Goal: Task Accomplishment & Management: Complete application form

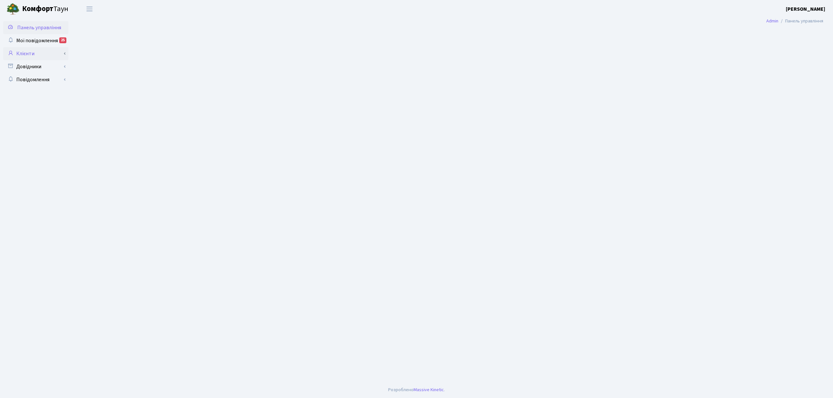
click at [46, 55] on link "Клієнти" at bounding box center [35, 53] width 65 height 13
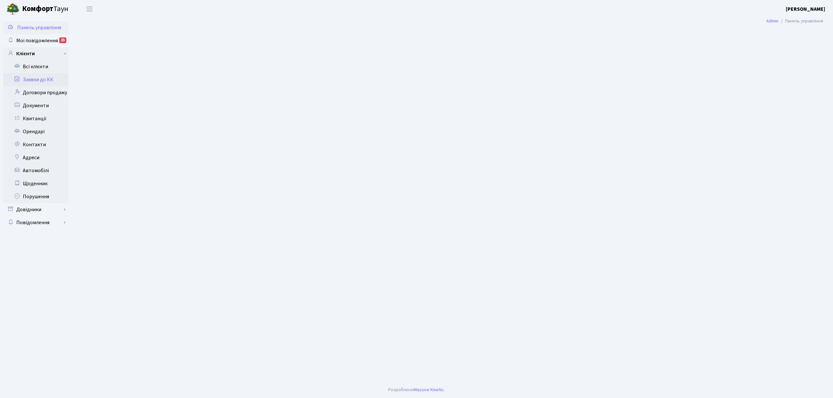
click at [47, 81] on link "Заявки до КК" at bounding box center [35, 79] width 65 height 13
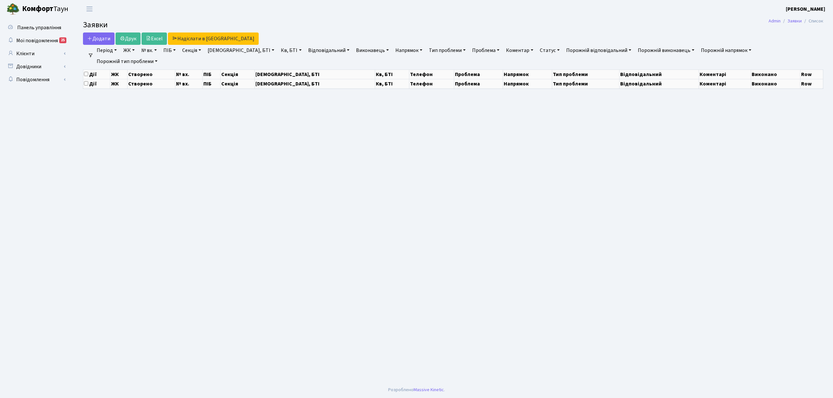
select select "25"
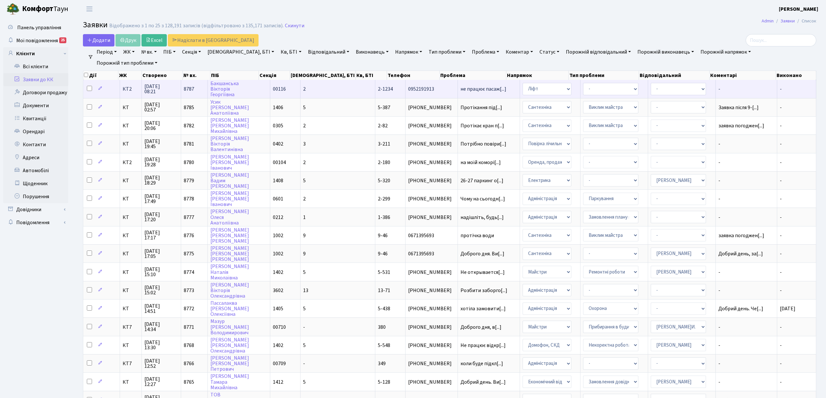
click at [128, 92] on td "КТ2" at bounding box center [131, 89] width 22 height 18
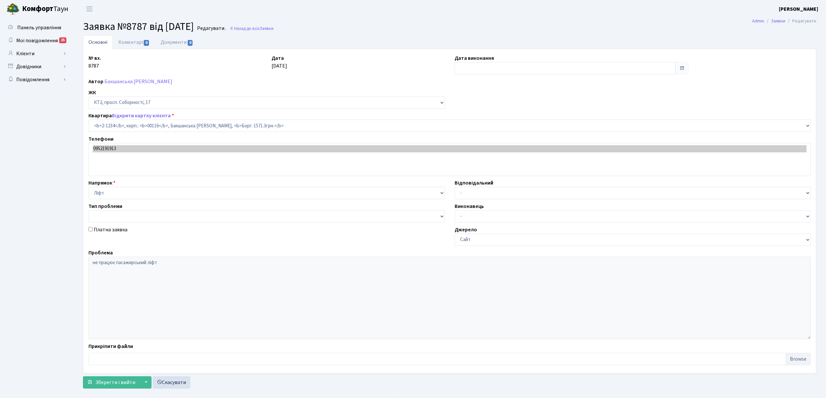
select select "12849"
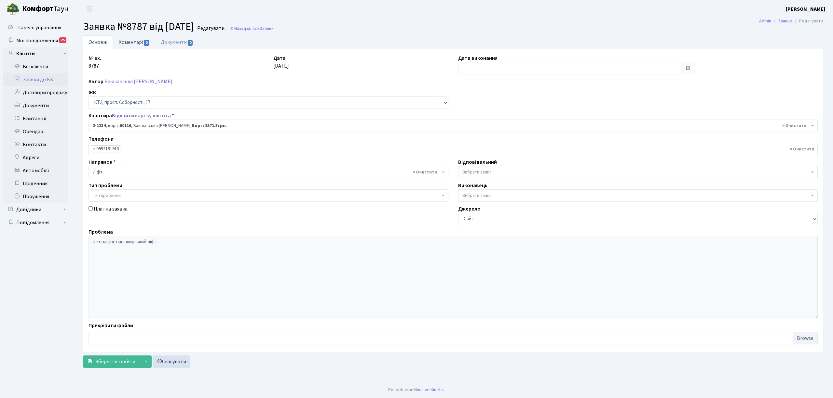
click at [139, 45] on link "Коментарі 0" at bounding box center [134, 41] width 42 height 13
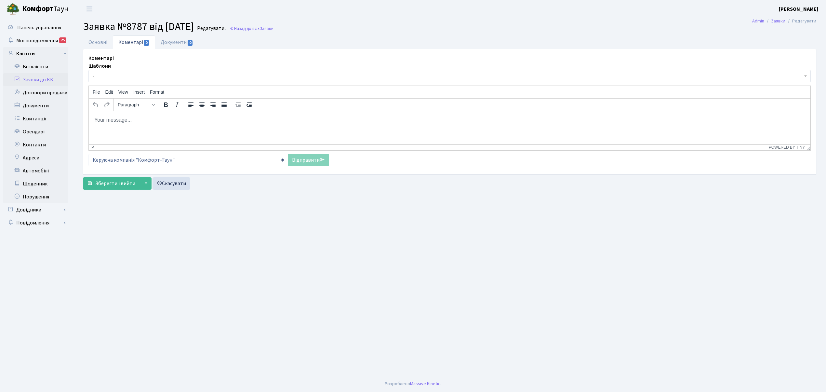
click at [117, 79] on span "-" at bounding box center [448, 76] width 710 height 7
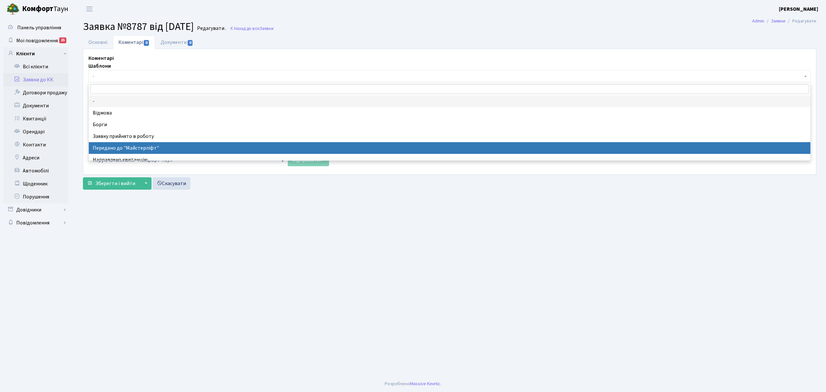
drag, startPoint x: 145, startPoint y: 143, endPoint x: 216, endPoint y: 151, distance: 71.3
select select "9"
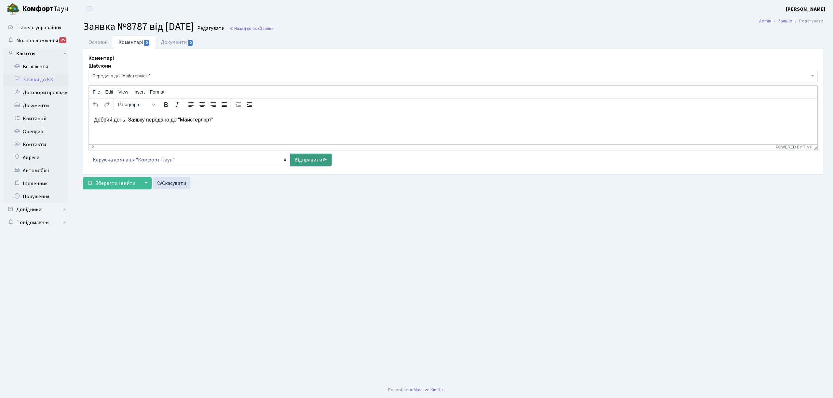
click at [304, 160] on link "Відправити" at bounding box center [310, 160] width 41 height 12
select select
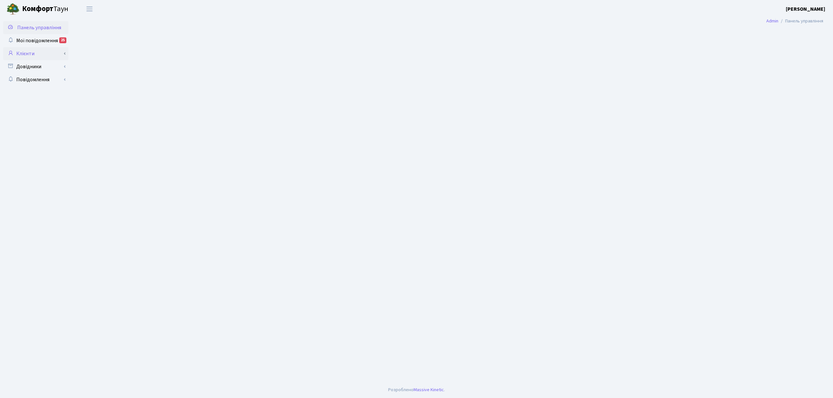
click at [37, 56] on link "Клієнти" at bounding box center [35, 53] width 65 height 13
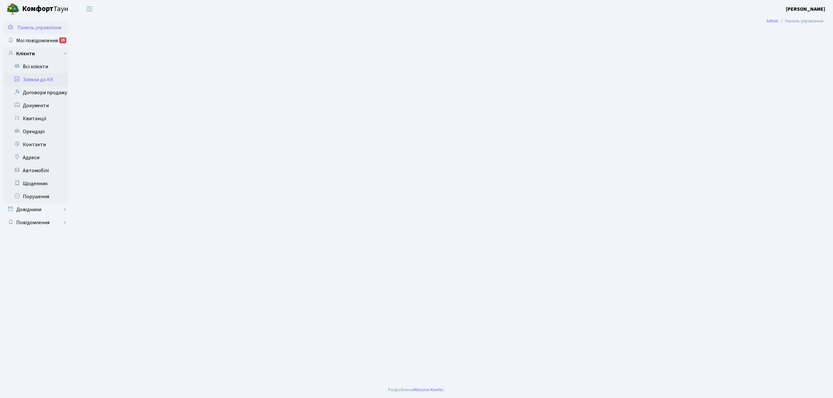
click at [51, 77] on link "Заявки до КК" at bounding box center [35, 79] width 65 height 13
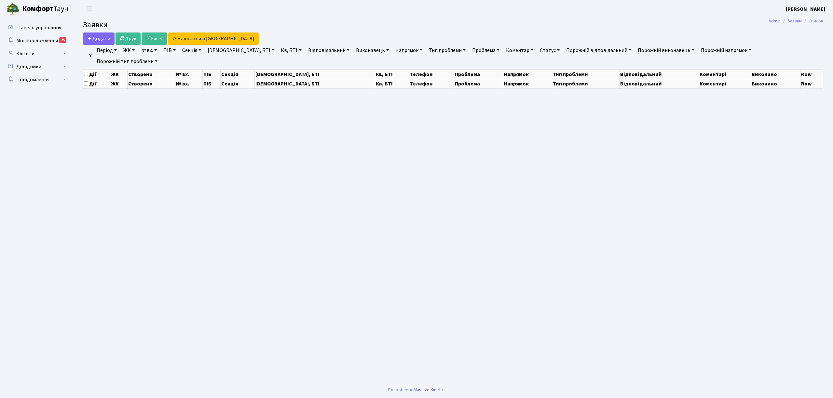
select select "25"
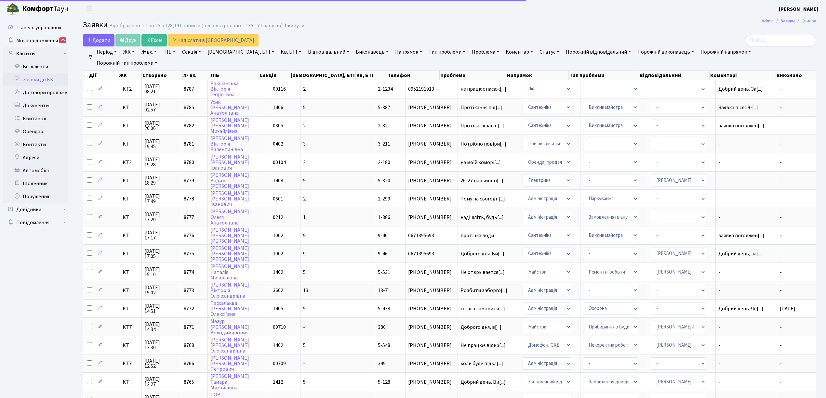
click at [278, 51] on link "Кв, БТІ" at bounding box center [291, 52] width 26 height 11
type input "1-295"
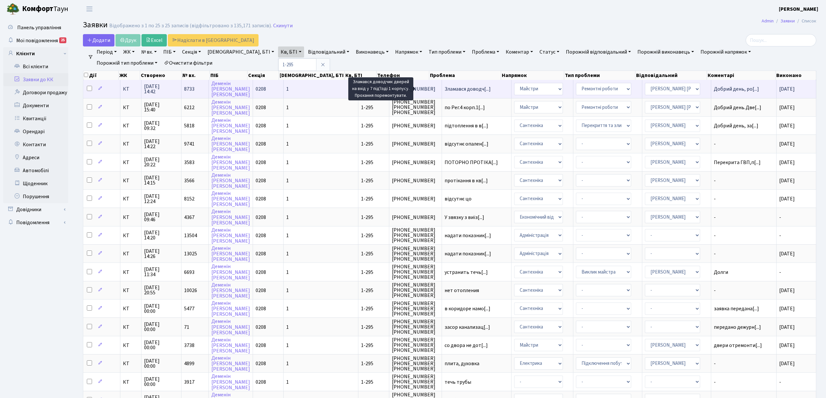
click at [445, 89] on span "Зламався доводч[...]" at bounding box center [468, 89] width 46 height 7
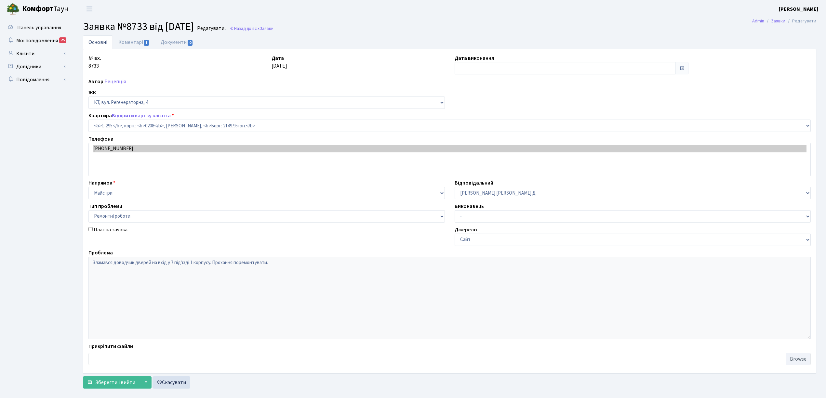
select select "295"
select select "62"
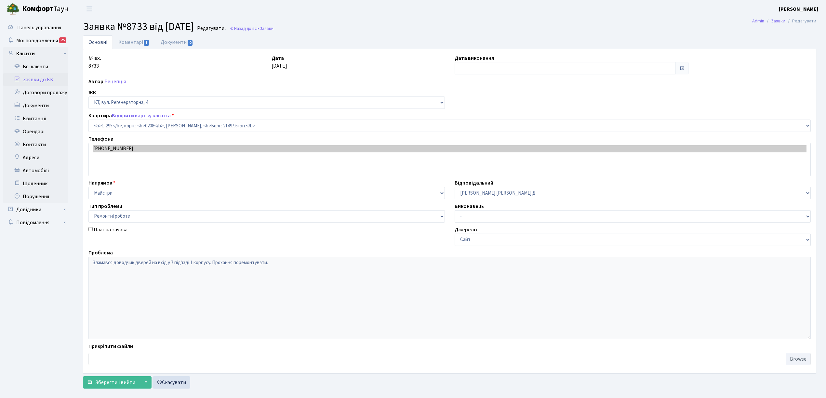
type input "[DATE]"
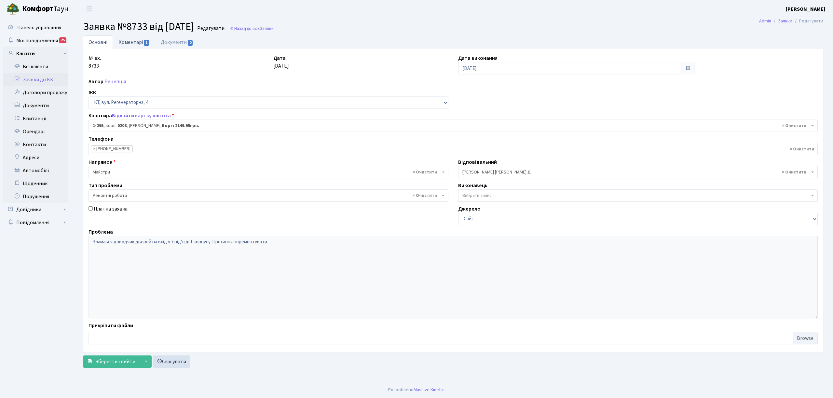
click at [142, 42] on link "Коментарі 1" at bounding box center [134, 41] width 42 height 13
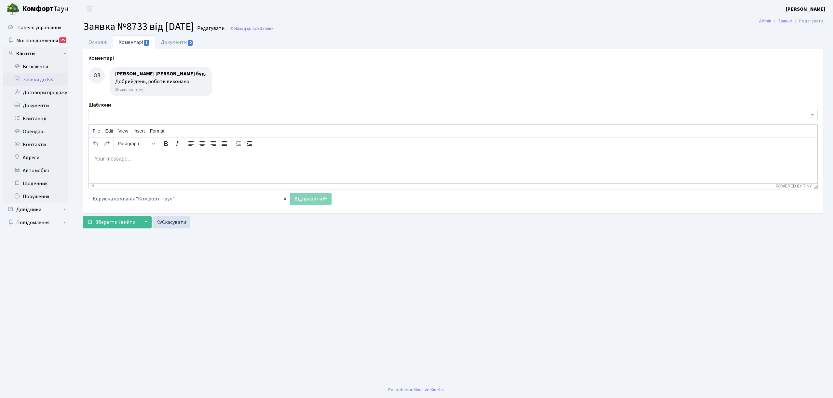
click at [36, 76] on link "Заявки до КК" at bounding box center [35, 79] width 65 height 13
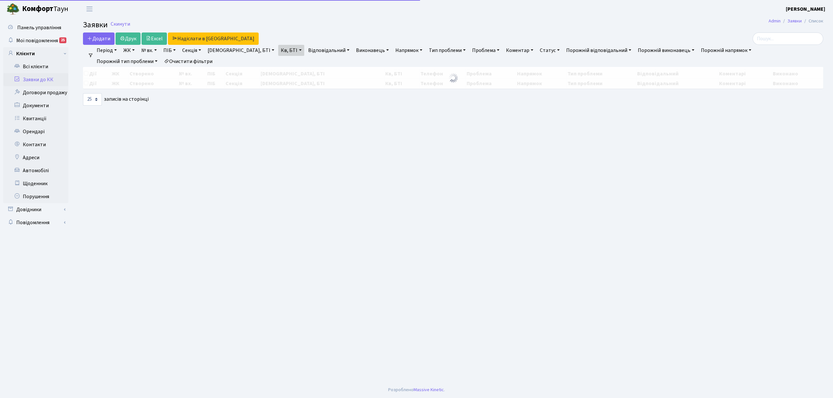
select select "25"
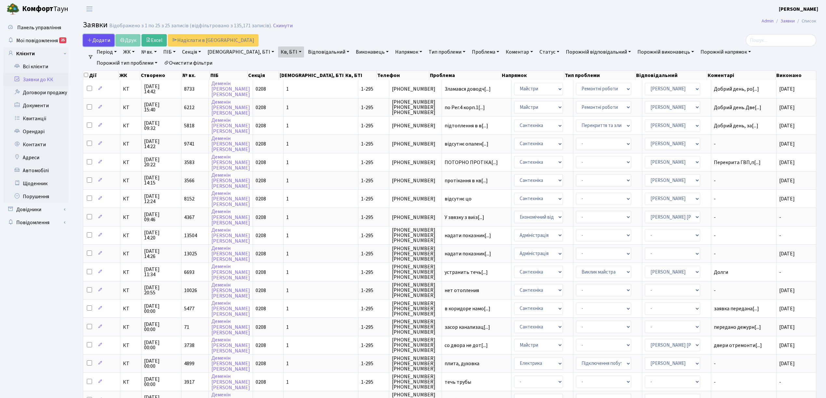
click at [99, 40] on span "Додати" at bounding box center [98, 40] width 23 height 7
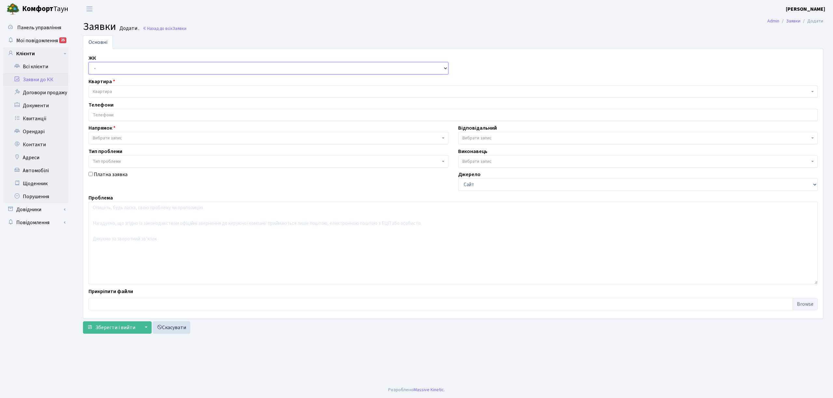
click at [102, 68] on select "- КТ, вул. Регенераторна, 4 КТ2, просп. Соборності, 17 КТ3, вул. Березнева, 16 …" at bounding box center [268, 68] width 360 height 12
select select "271"
click at [88, 62] on select "- КТ, вул. Регенераторна, 4 КТ2, просп. Соборності, 17 КТ3, вул. Березнева, 16 …" at bounding box center [268, 68] width 360 height 12
select select
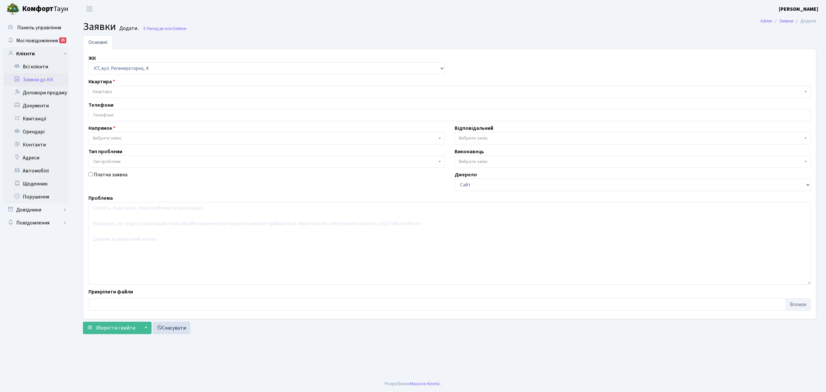
click at [116, 90] on span "Квартира" at bounding box center [448, 91] width 710 height 7
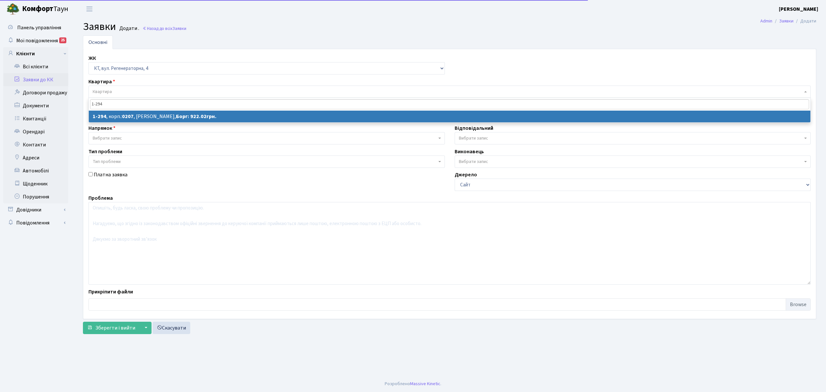
type input "1-294"
select select
select select "294"
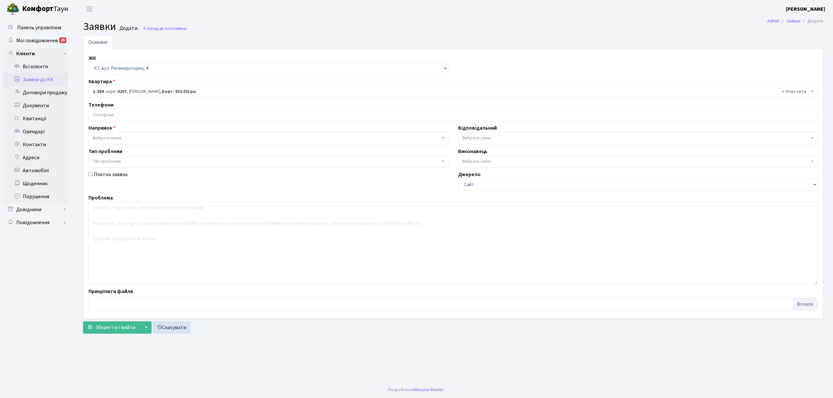
click at [125, 116] on input "search" at bounding box center [453, 115] width 728 height 12
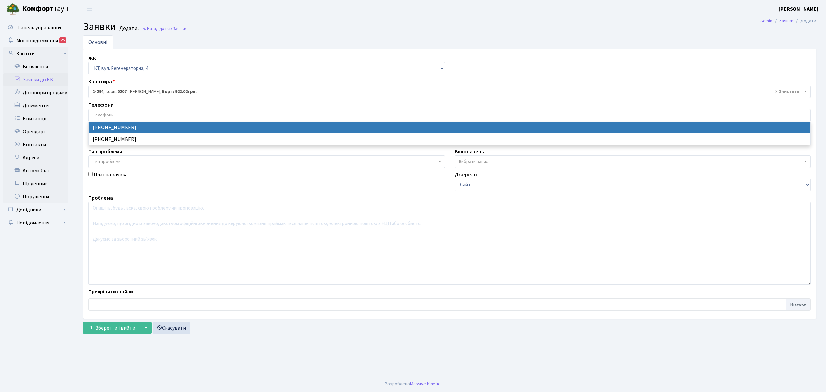
click at [134, 92] on span "× 1-294 , корп.: 0207 , Беневська Валентина Михайлівна, Борг: 922.02грн." at bounding box center [448, 91] width 710 height 7
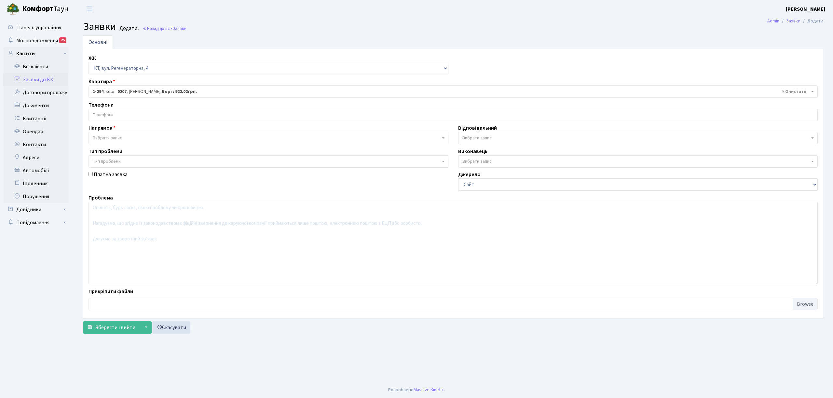
click at [284, 91] on span "× 1-294 , корп.: 0207 , Беневська Валентина Михайлівна, Борг: 922.02грн." at bounding box center [451, 91] width 717 height 7
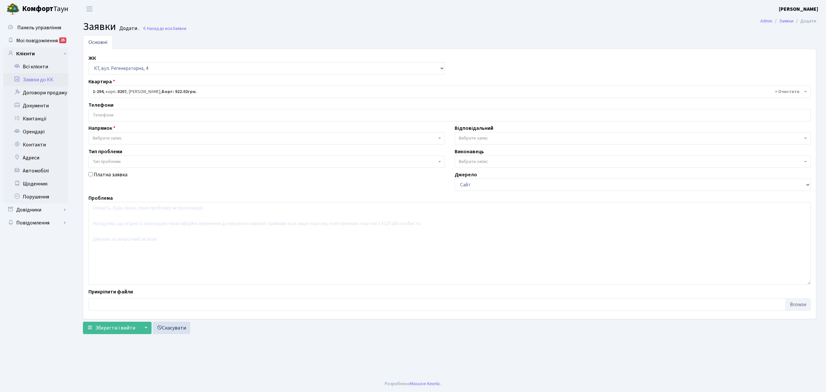
click at [197, 89] on b "Борг: 922.02грн." at bounding box center [179, 91] width 35 height 7
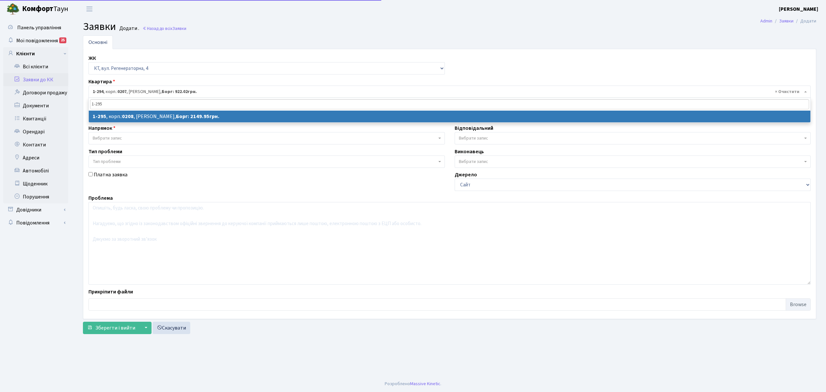
type input "1-295"
select select
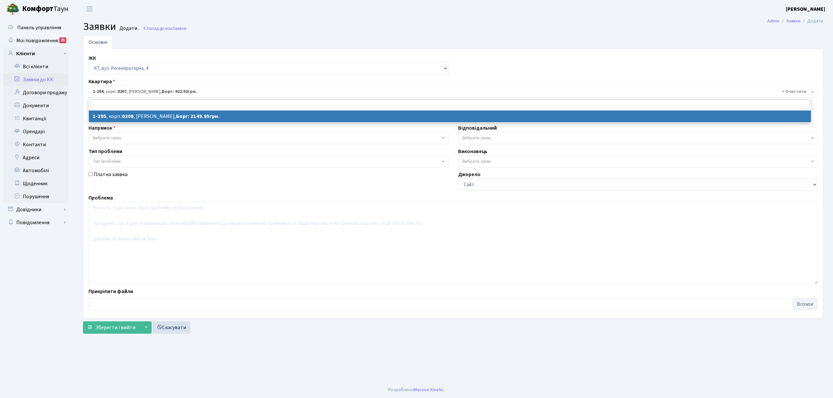
select select "295"
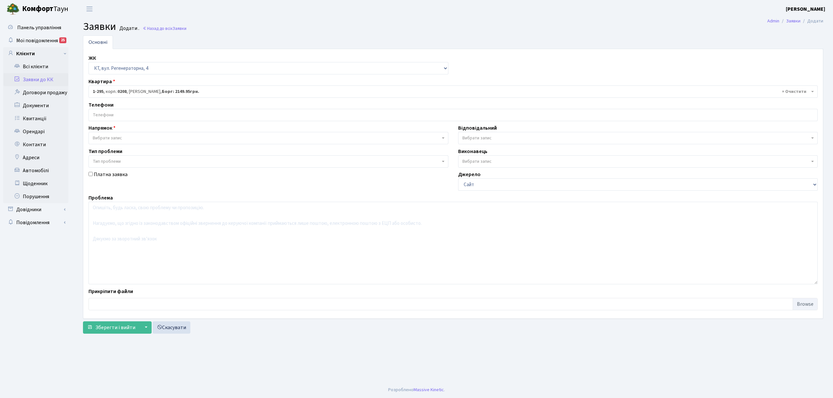
click at [132, 113] on input "search" at bounding box center [453, 115] width 728 height 12
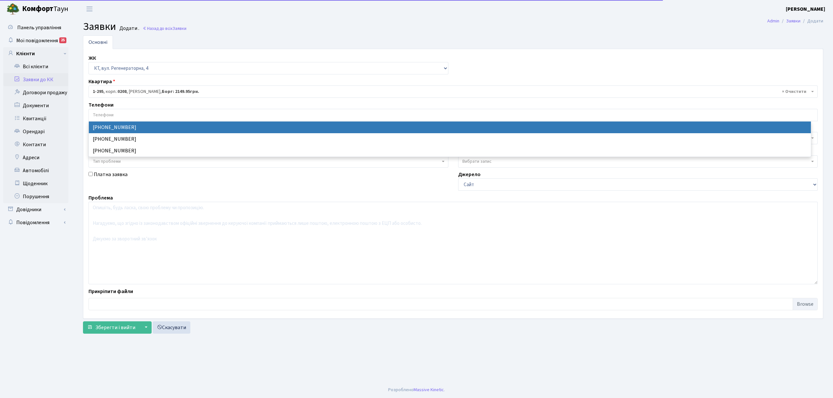
select select "96748"
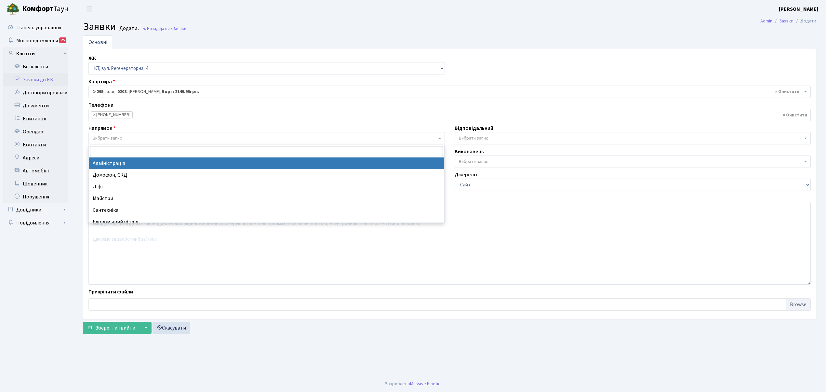
click at [138, 137] on span "Вибрати запис" at bounding box center [265, 138] width 344 height 7
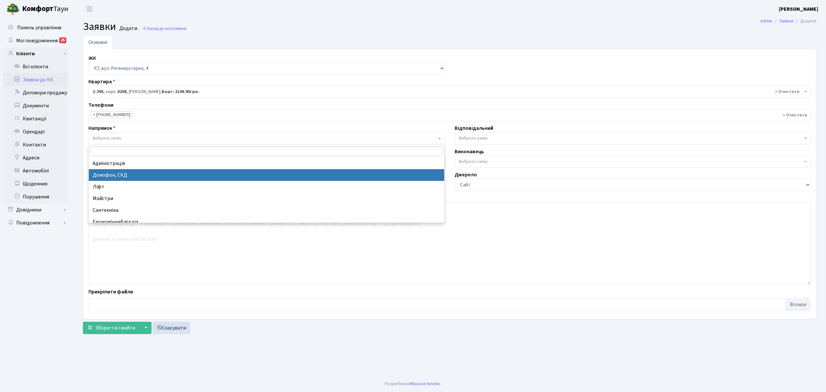
select select "4"
select select
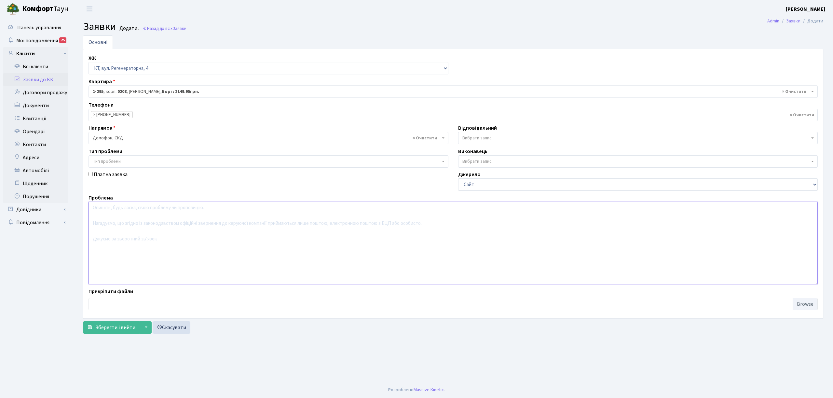
click at [157, 250] on textarea at bounding box center [452, 243] width 729 height 83
type textarea "п.8 перевірити роботу домофонної системи, в сторону спорт.майданчику"
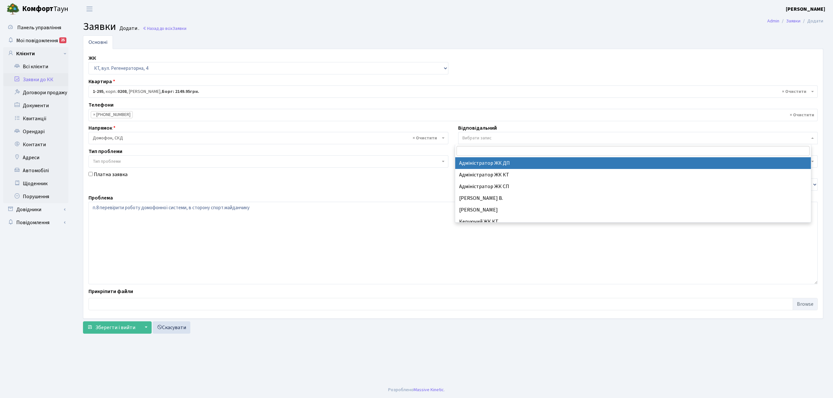
click at [491, 141] on span "Вибрати запис" at bounding box center [635, 138] width 347 height 7
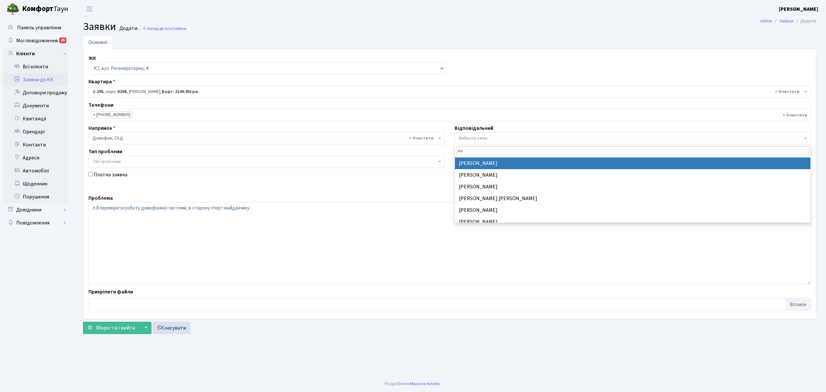
type input "к"
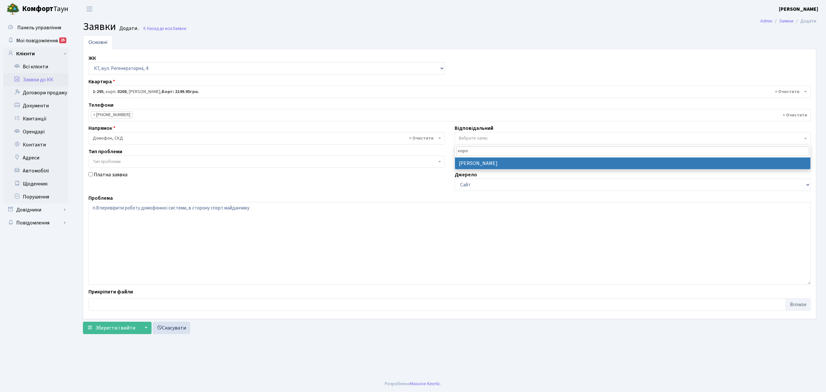
type input "коро"
select select "36"
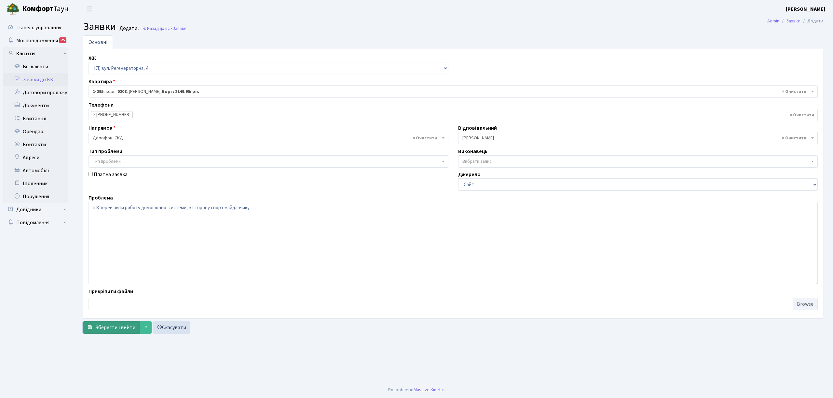
click at [123, 330] on span "Зберегти і вийти" at bounding box center [115, 327] width 40 height 7
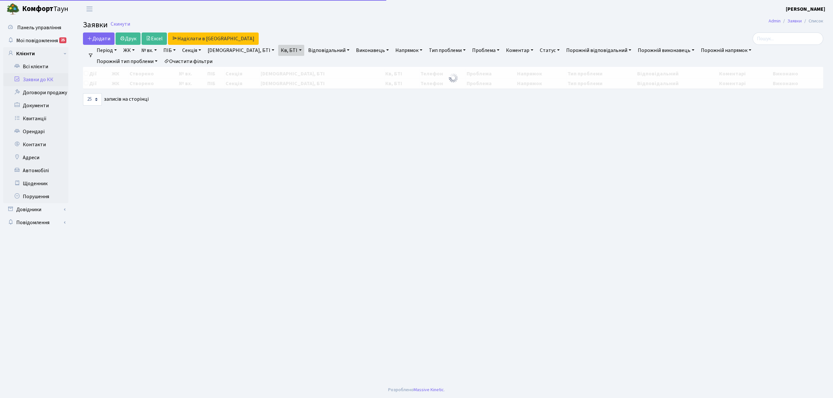
select select "25"
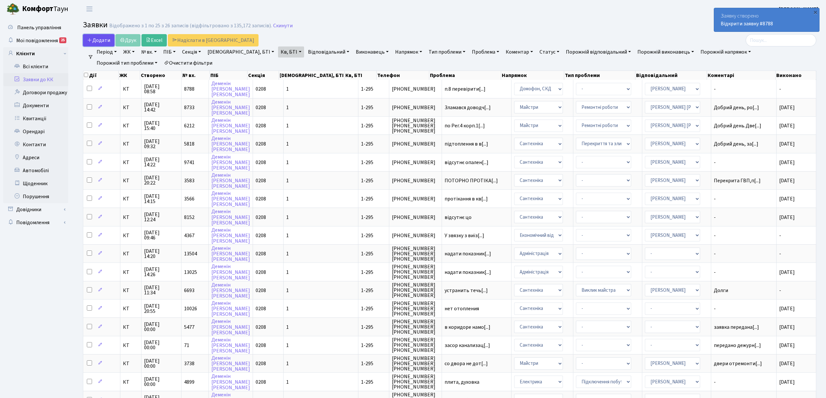
click at [98, 43] on span "Додати" at bounding box center [98, 40] width 23 height 7
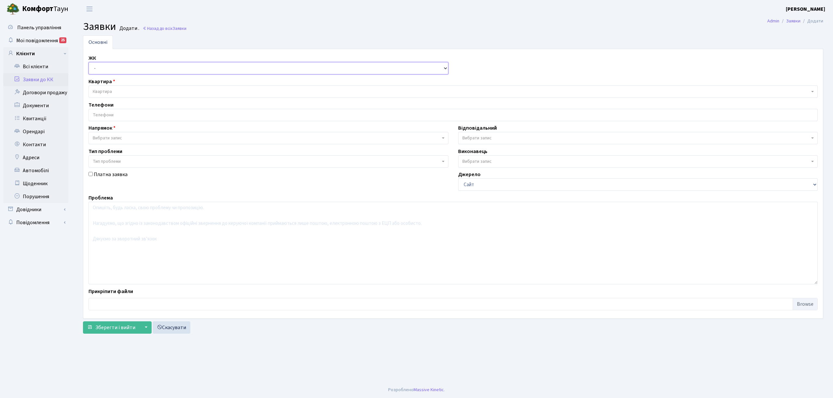
click at [101, 68] on select "- КТ, вул. Регенераторна, 4 КТ2, просп. Соборності, 17 КТ3, вул. Березнева, 16 …" at bounding box center [268, 68] width 360 height 12
select select "271"
click at [88, 62] on select "- КТ, вул. Регенераторна, 4 КТ2, просп. Соборності, 17 КТ3, вул. Березнева, 16 …" at bounding box center [268, 68] width 360 height 12
select select
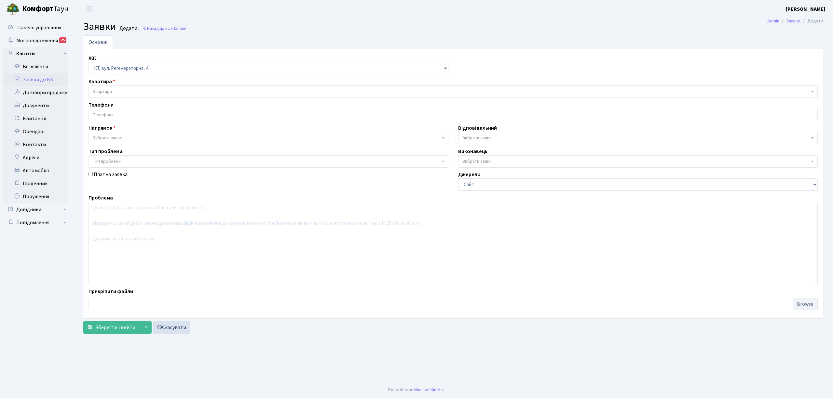
click at [105, 98] on body "Комфорт Таун Токарева Ю. Д. Мій обліковий запис Вийти Панель управління Мої пов…" at bounding box center [416, 199] width 833 height 398
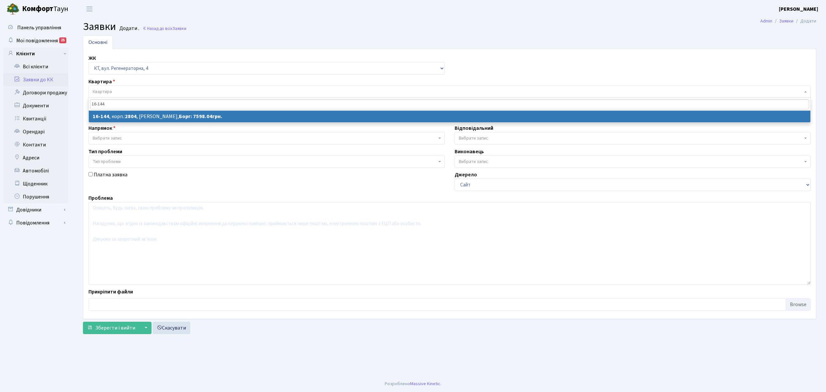
type input "16-144"
select select
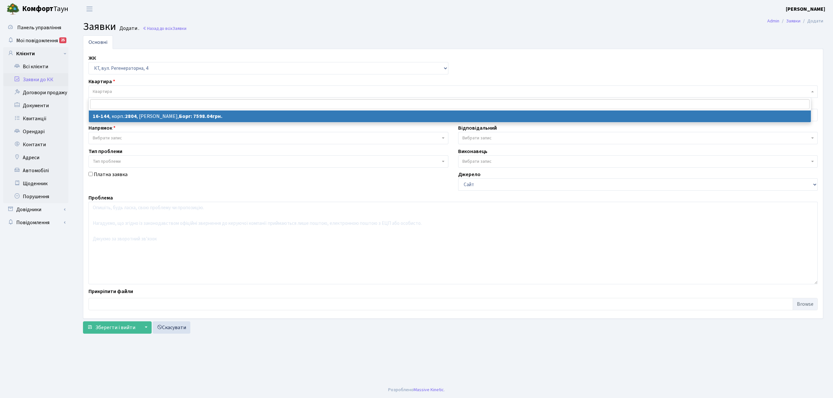
select select "8705"
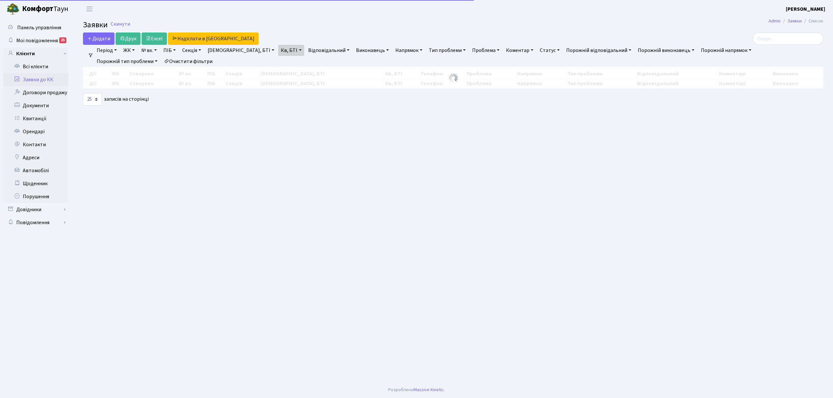
select select "25"
click at [784, 43] on input "search" at bounding box center [787, 39] width 71 height 12
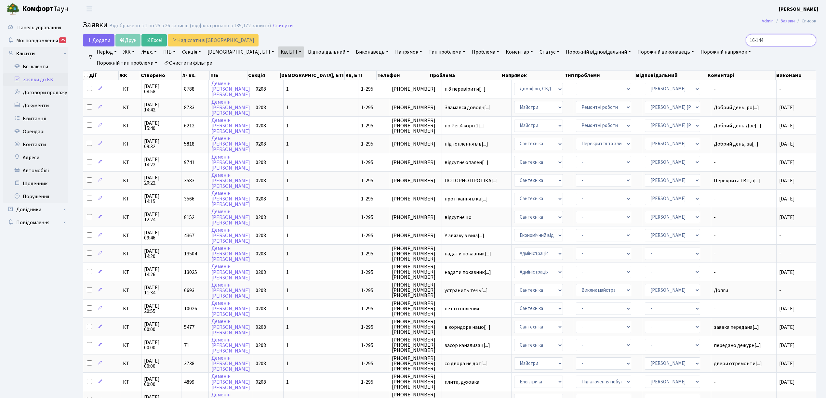
type input "16-144"
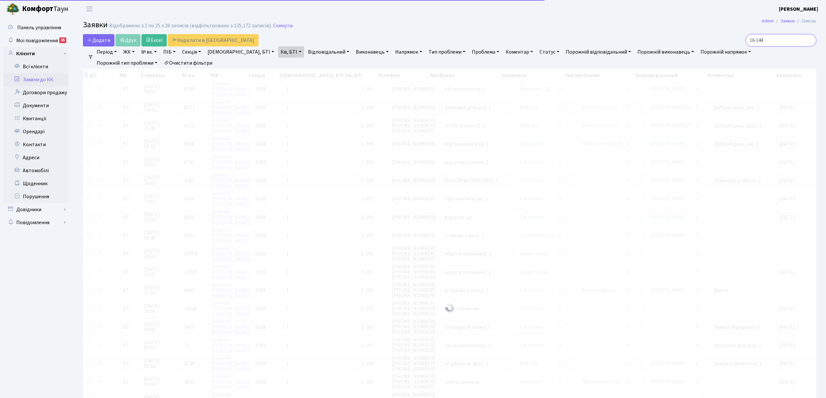
checkbox input "true"
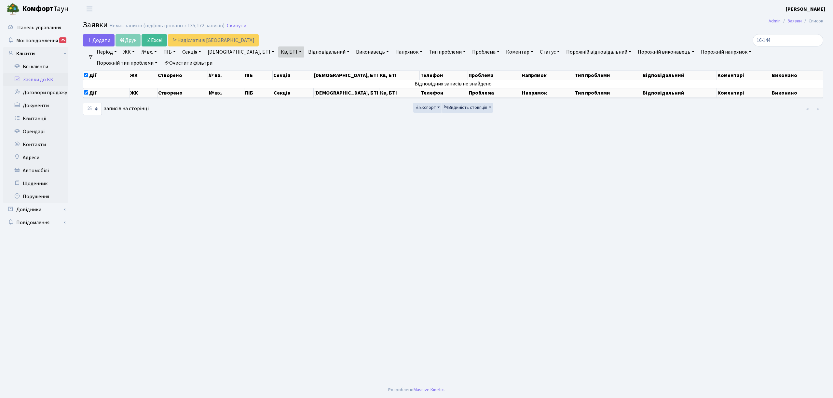
click at [161, 64] on link "Очистити фільтри" at bounding box center [188, 63] width 54 height 11
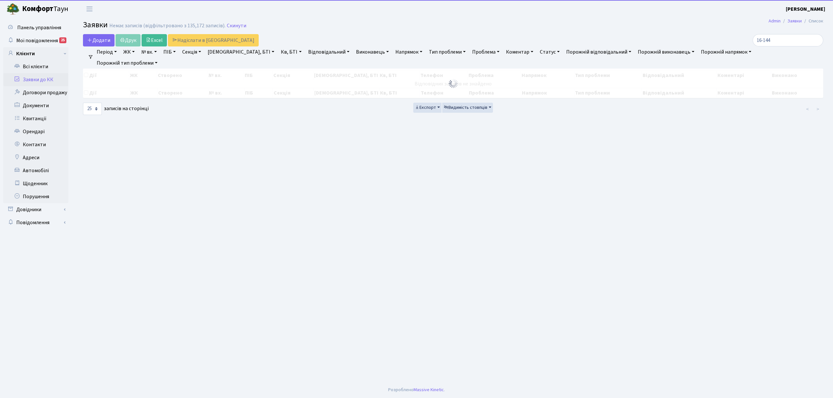
checkbox input "false"
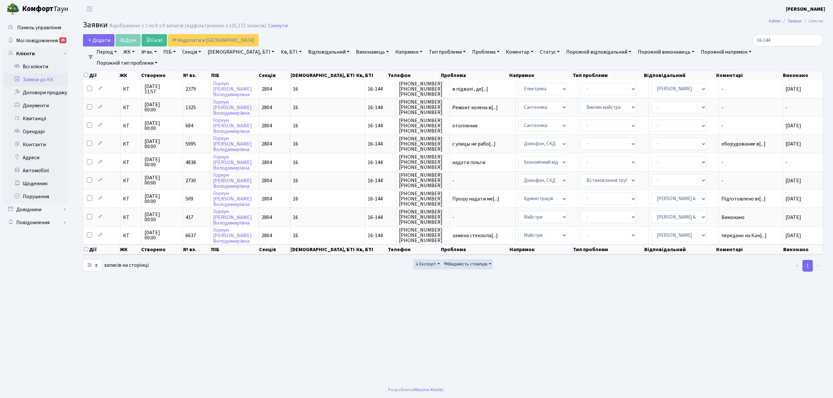
click at [35, 79] on link "Заявки до КК" at bounding box center [35, 79] width 65 height 13
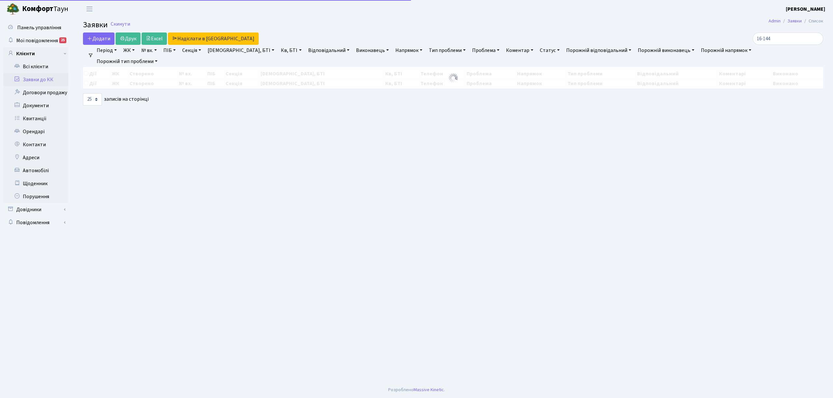
select select "25"
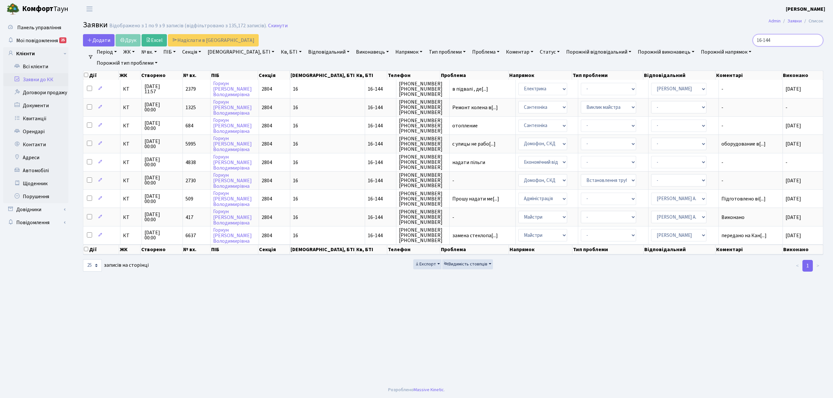
click at [816, 41] on input "16-144" at bounding box center [787, 40] width 71 height 12
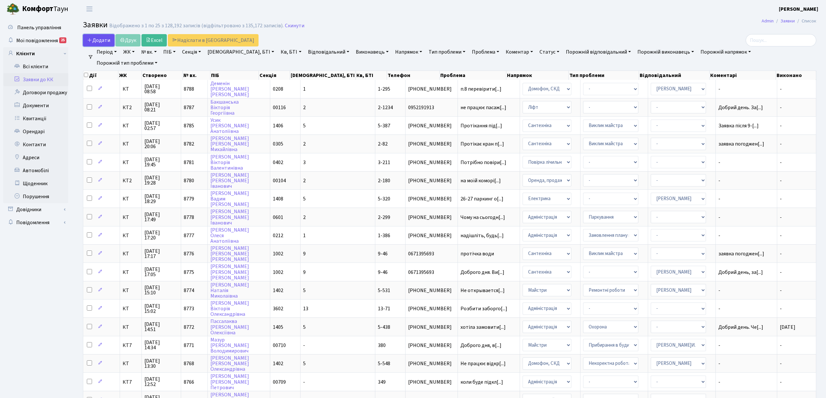
click at [92, 44] on link "Додати" at bounding box center [99, 40] width 32 height 12
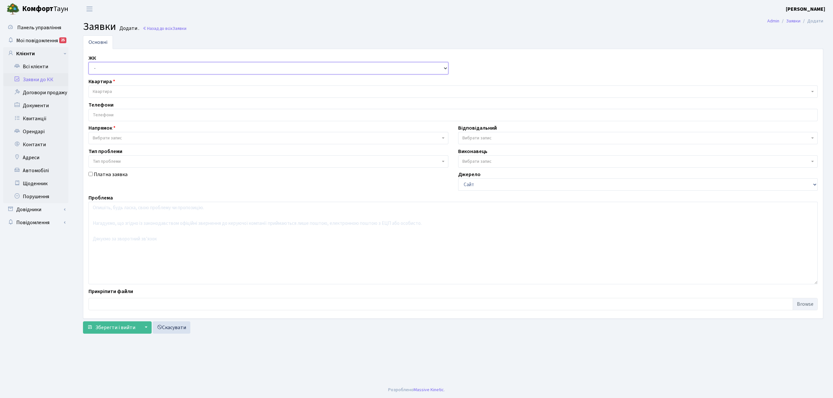
click at [98, 66] on select "- КТ, вул. Регенераторна, 4 КТ2, просп. Соборності, 17 КТ3, вул. Березнева, 16 …" at bounding box center [268, 68] width 360 height 12
select select "271"
click at [88, 62] on select "- КТ, вул. Регенераторна, 4 КТ2, просп. Соборності, 17 КТ3, вул. Березнева, 16 …" at bounding box center [268, 68] width 360 height 12
select select
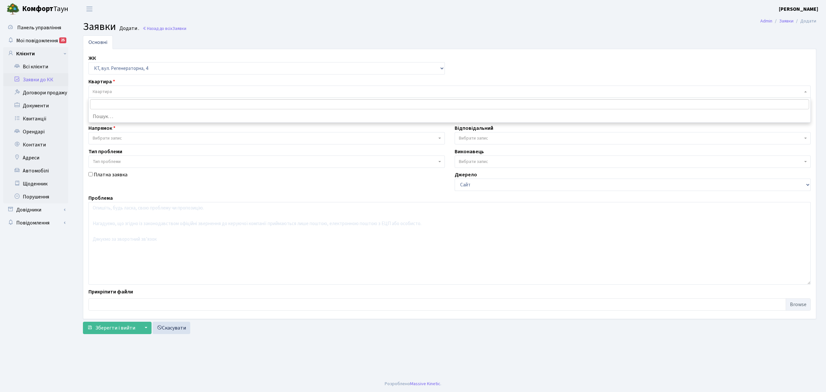
click at [115, 91] on span "Квартира" at bounding box center [448, 91] width 710 height 7
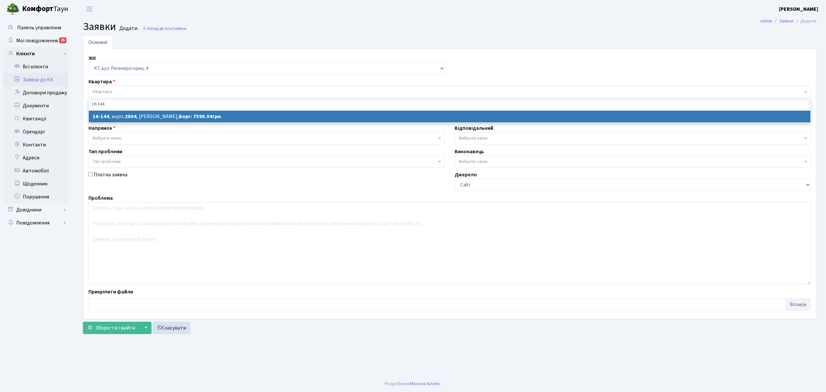
type input "16-144"
select select
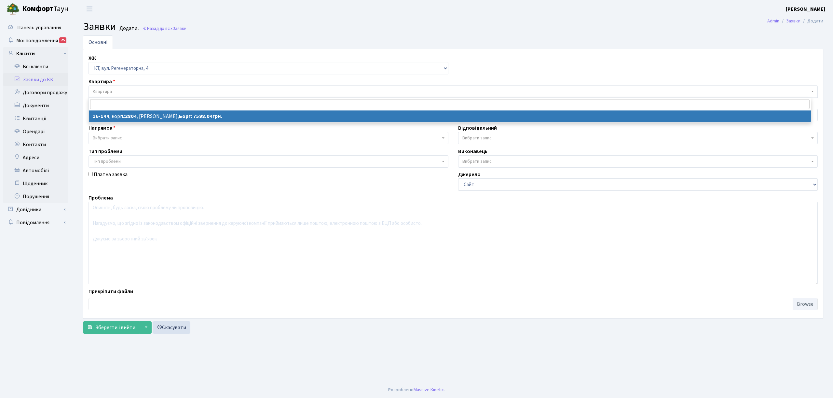
select select "8705"
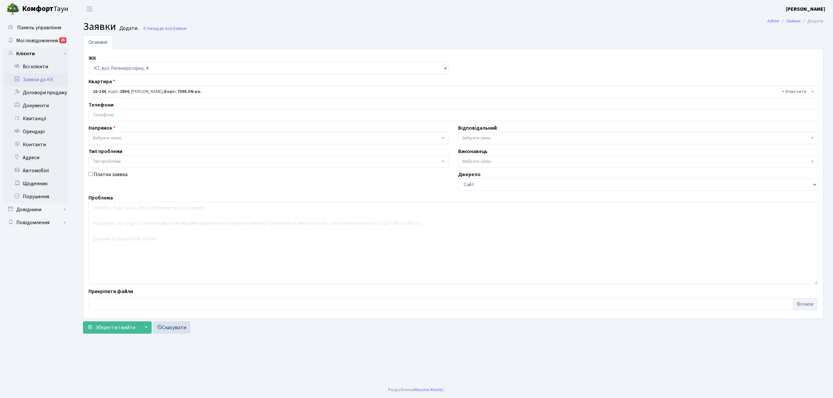
click at [126, 117] on input "search" at bounding box center [453, 115] width 728 height 12
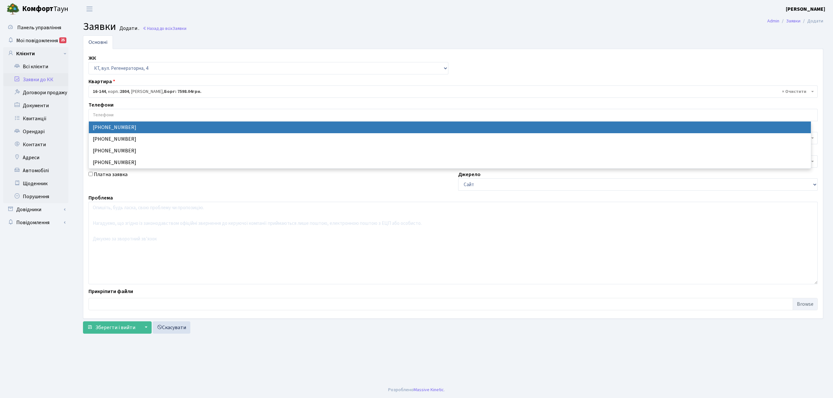
select select "130629"
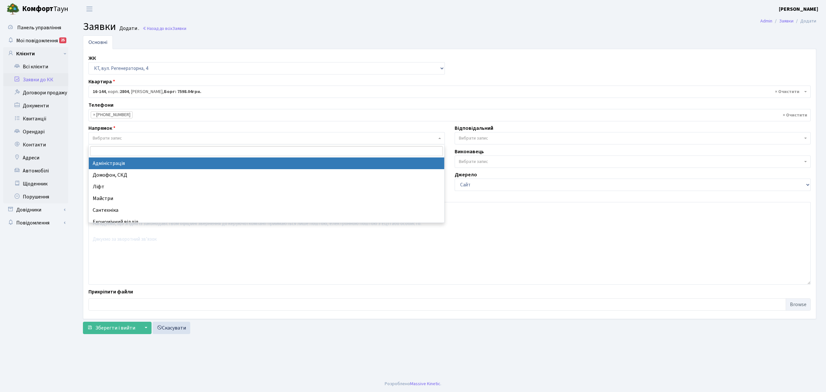
click at [116, 136] on span "Вибрати запис" at bounding box center [107, 138] width 29 height 7
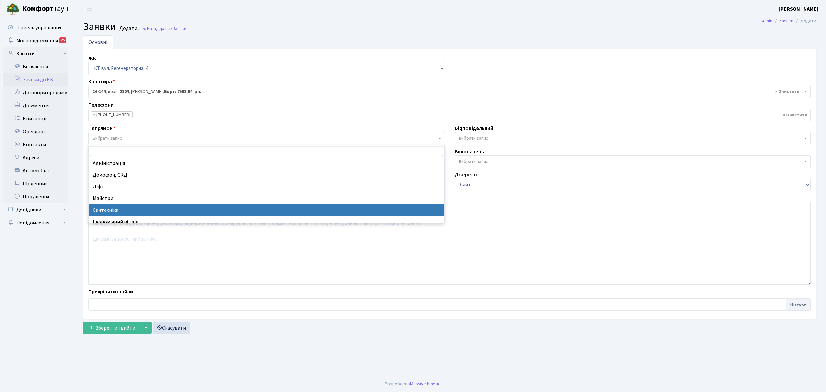
select select "2"
select select
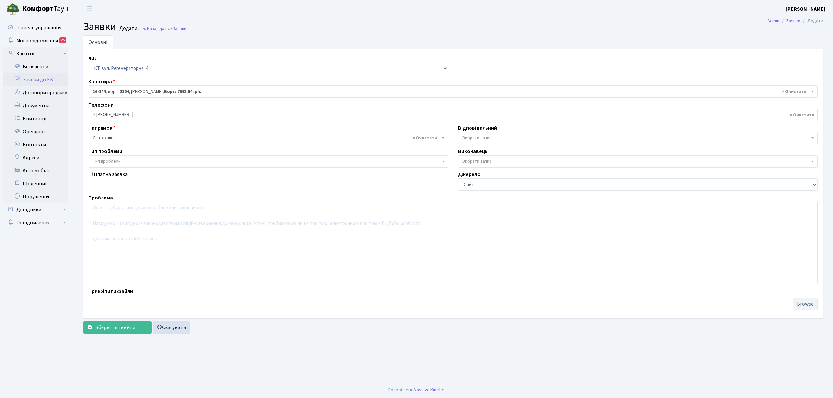
click at [101, 178] on label "Платна заявка" at bounding box center [111, 175] width 34 height 8
click at [93, 176] on input "Платна заявка" at bounding box center [90, 174] width 4 height 4
checkbox input "true"
click at [125, 243] on textarea at bounding box center [452, 243] width 729 height 83
type textarea "прочистка каналізації квартироної"
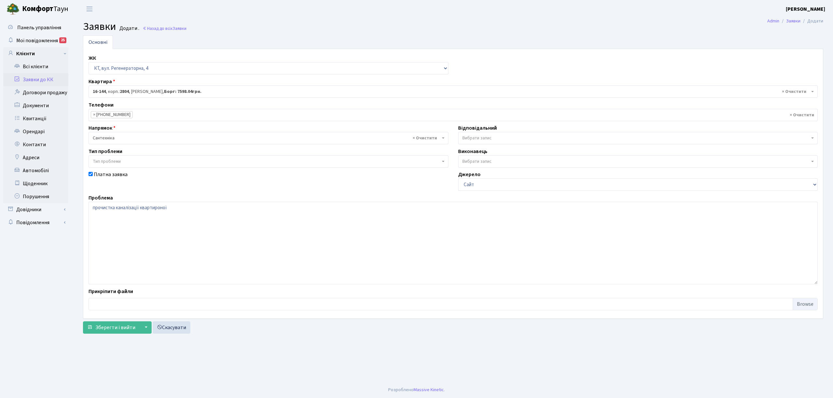
click at [478, 138] on span "Вибрати запис" at bounding box center [476, 138] width 29 height 7
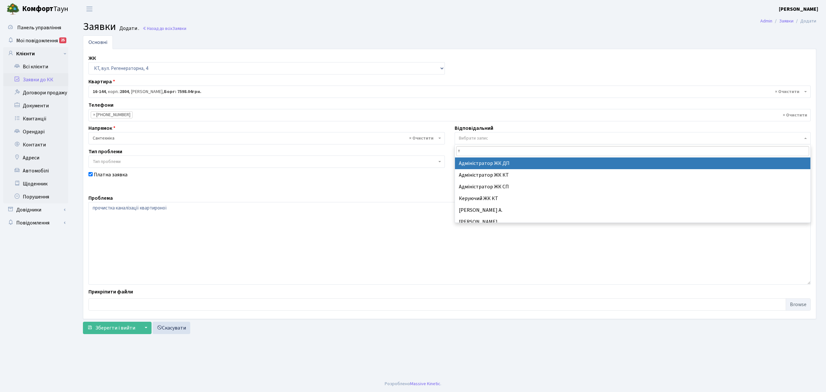
type input "ти"
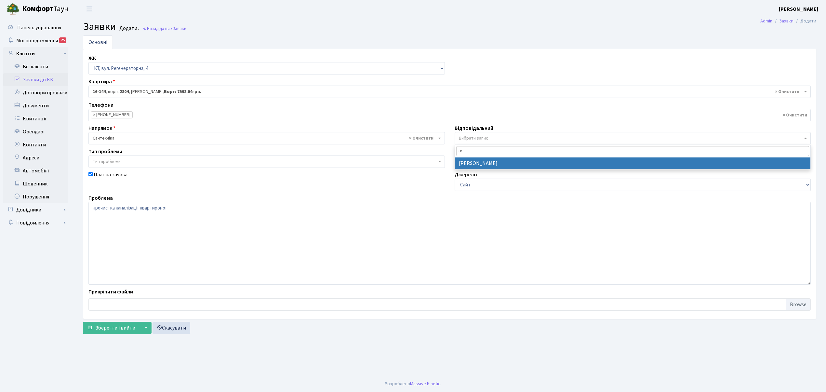
drag, startPoint x: 474, startPoint y: 156, endPoint x: 474, endPoint y: 160, distance: 3.9
select select "67"
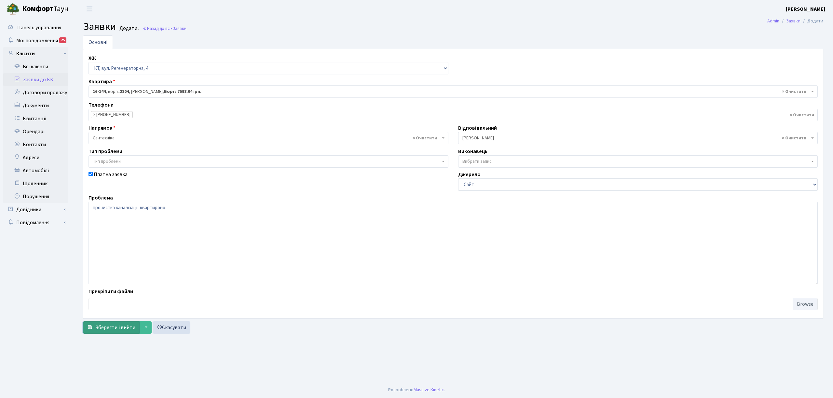
click at [117, 326] on span "Зберегти і вийти" at bounding box center [115, 327] width 40 height 7
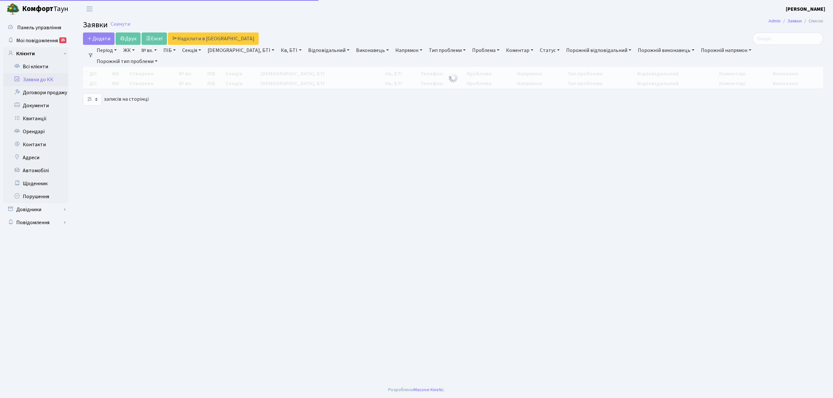
select select "25"
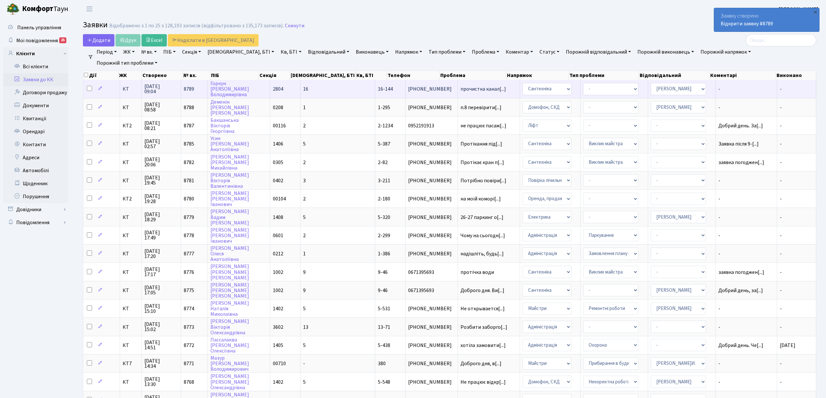
click at [124, 91] on span "КТ" at bounding box center [131, 89] width 16 height 5
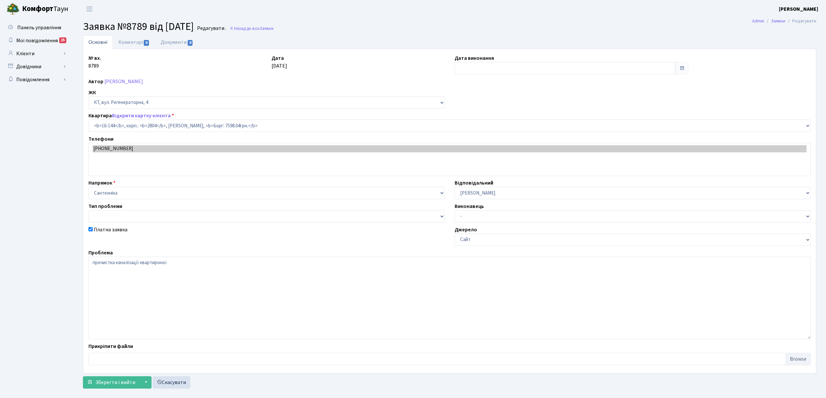
select select "8705"
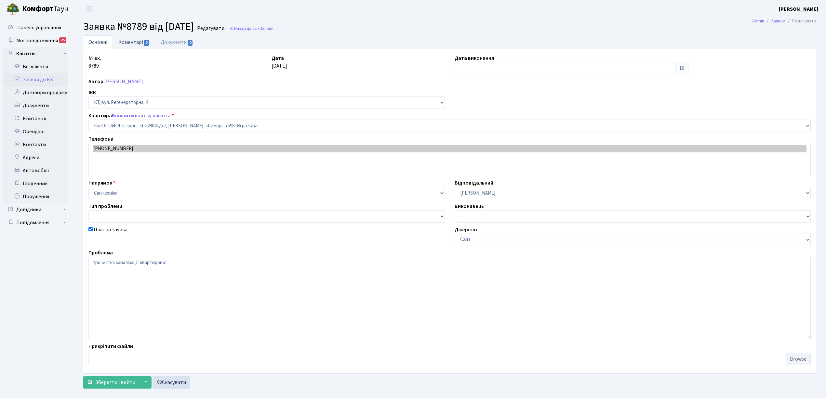
click at [123, 43] on link "Коментарі 0" at bounding box center [134, 41] width 42 height 13
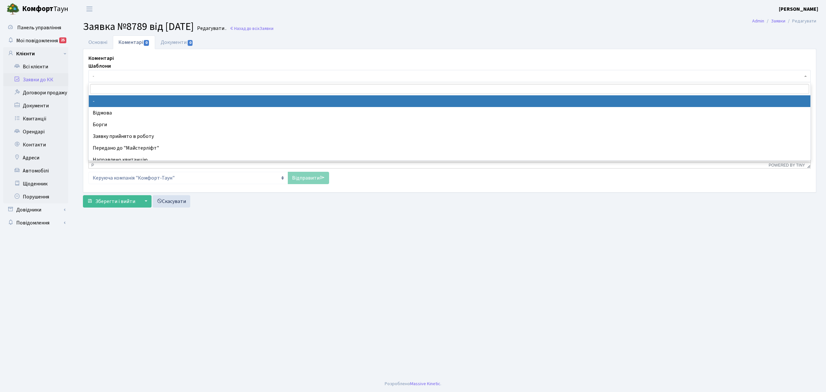
drag, startPoint x: 109, startPoint y: 77, endPoint x: 108, endPoint y: 80, distance: 3.4
click at [109, 77] on span "-" at bounding box center [448, 76] width 710 height 7
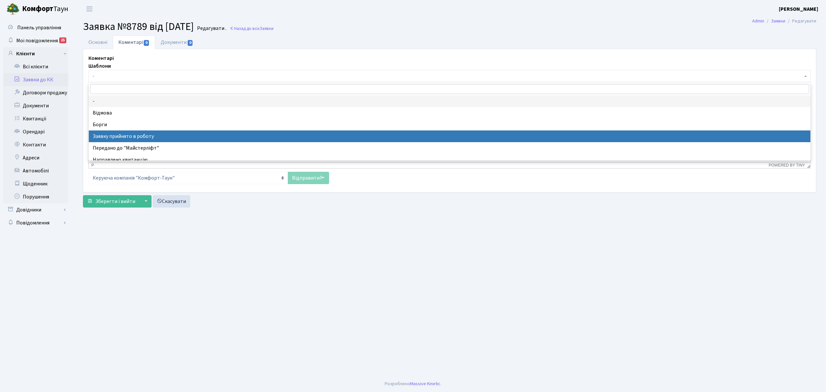
select select "7"
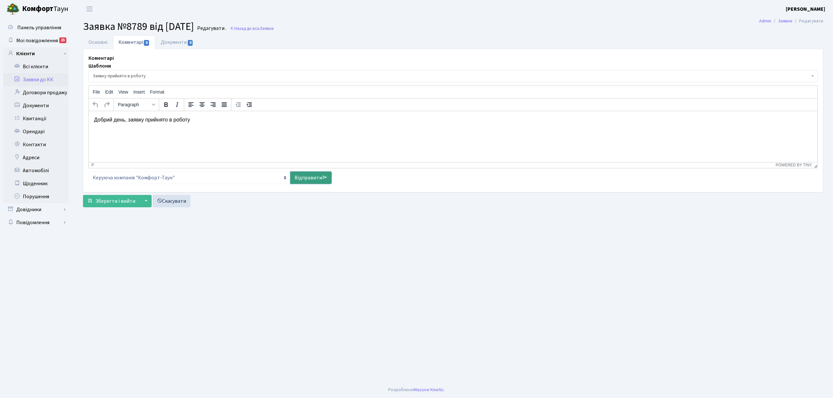
click at [306, 177] on link "Відправити" at bounding box center [310, 178] width 41 height 12
select select
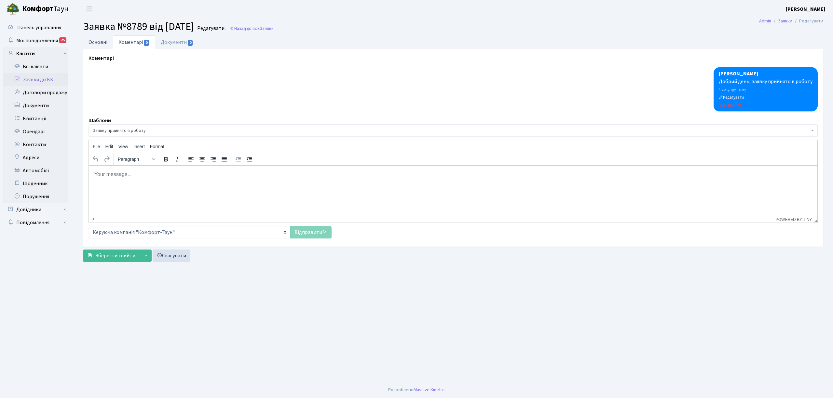
click at [89, 41] on link "Основні" at bounding box center [98, 41] width 30 height 13
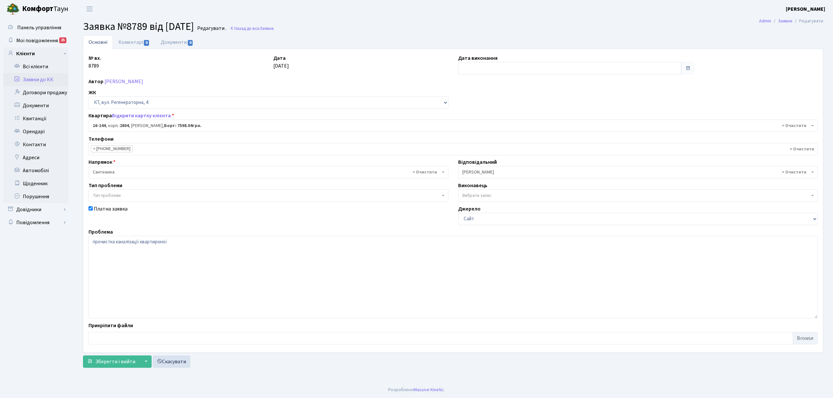
click at [42, 83] on link "Заявки до КК" at bounding box center [35, 79] width 65 height 13
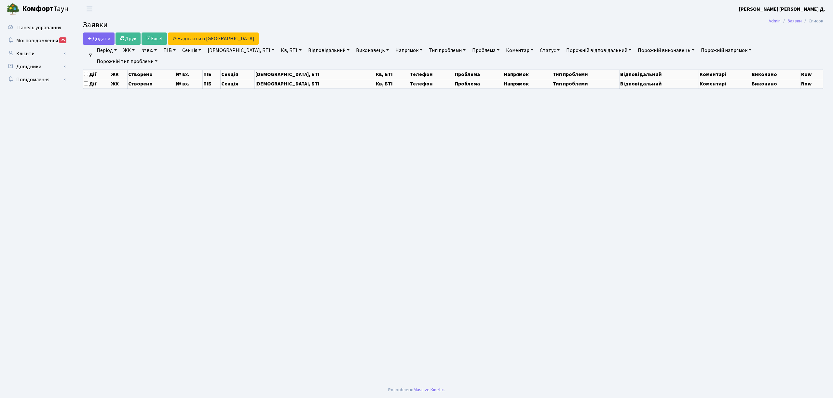
select select "25"
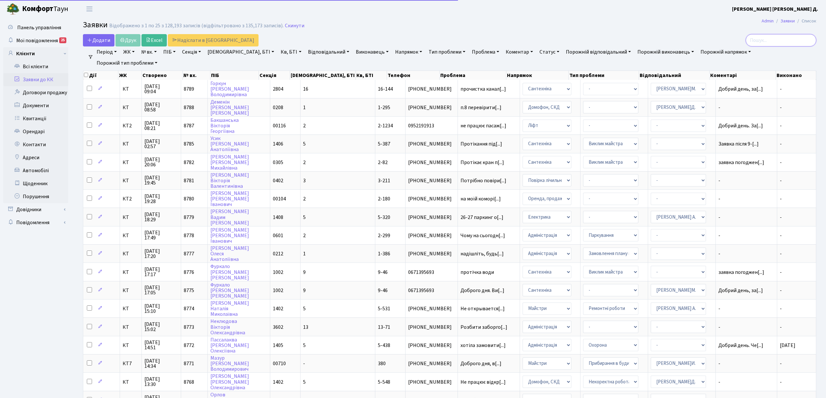
click at [787, 36] on input "search" at bounding box center [781, 40] width 71 height 12
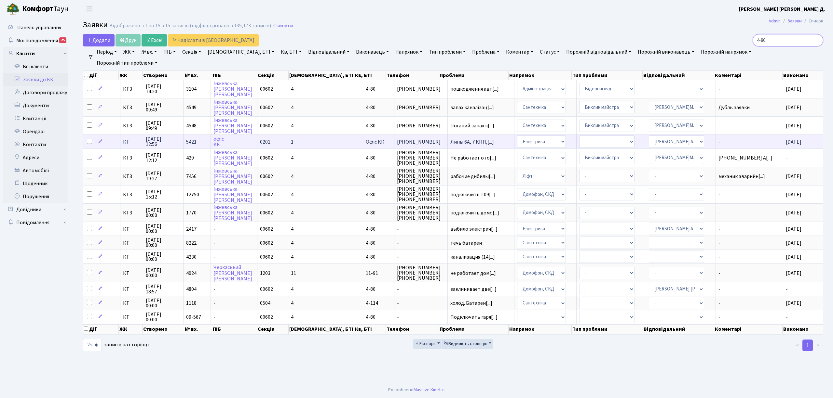
type input "4-80"
click at [130, 140] on span "КТ" at bounding box center [131, 142] width 17 height 5
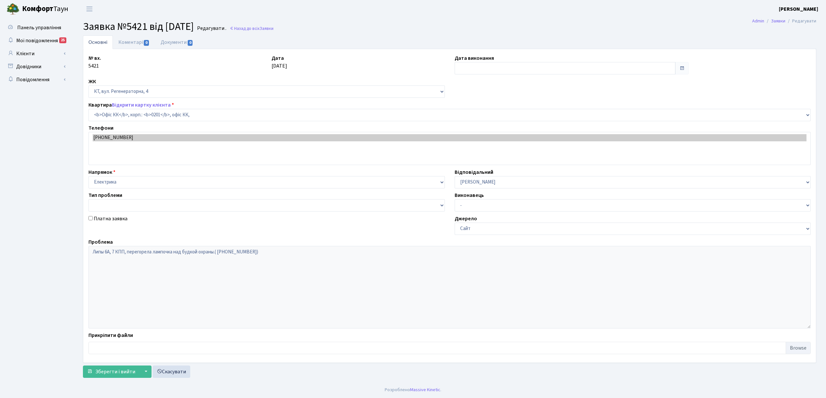
select select "4"
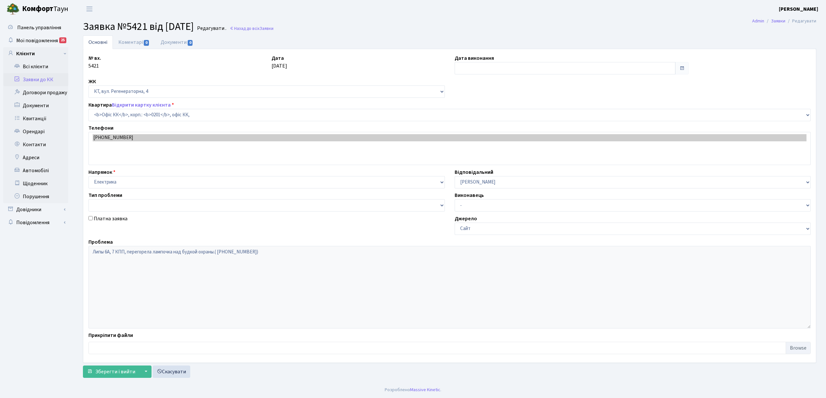
type input "[DATE]"
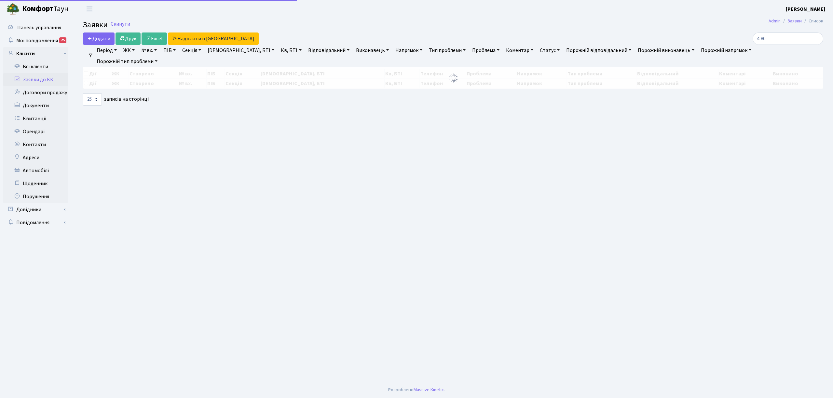
select select "25"
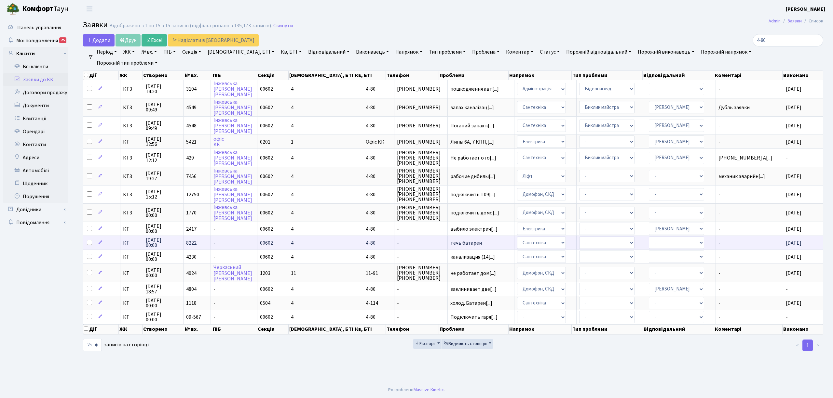
click at [394, 236] on td "-" at bounding box center [420, 243] width 53 height 14
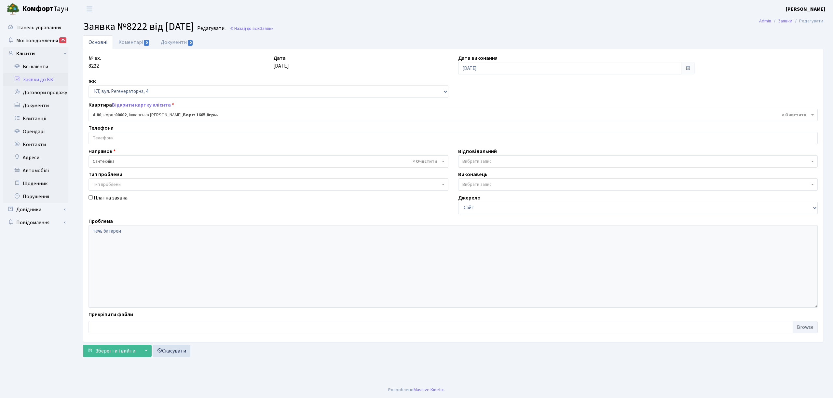
select select "16539"
click at [110, 144] on input "search" at bounding box center [453, 138] width 728 height 12
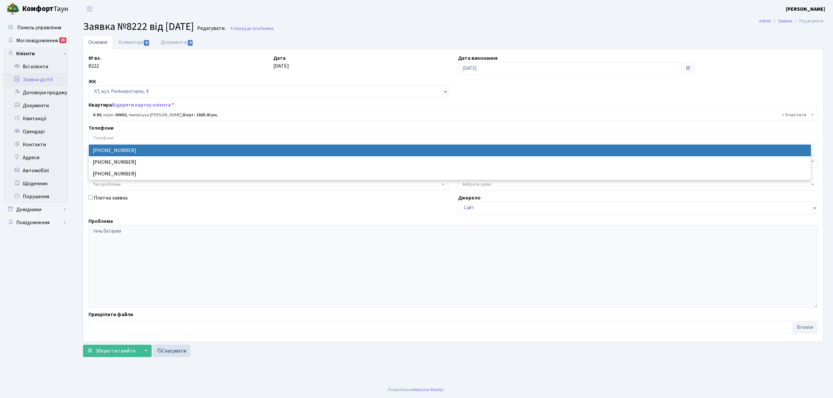
click at [49, 80] on link "Заявки до КК" at bounding box center [35, 79] width 65 height 13
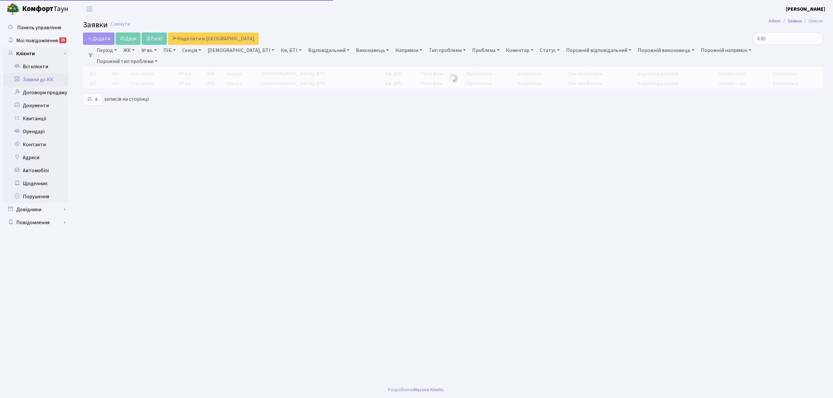
select select "25"
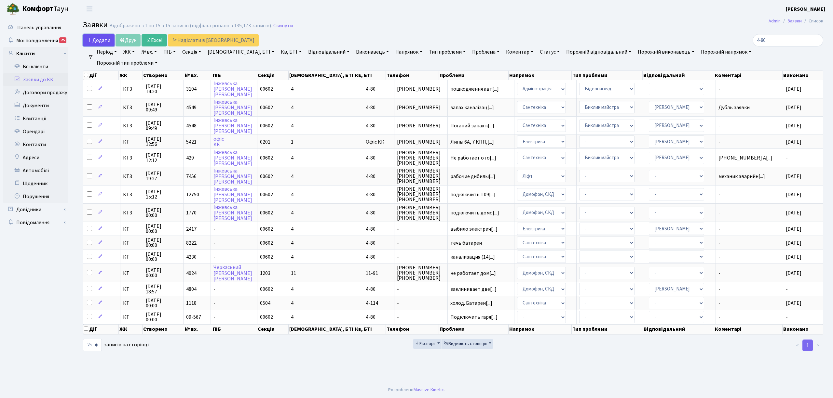
click at [93, 41] on span "Додати" at bounding box center [98, 40] width 23 height 7
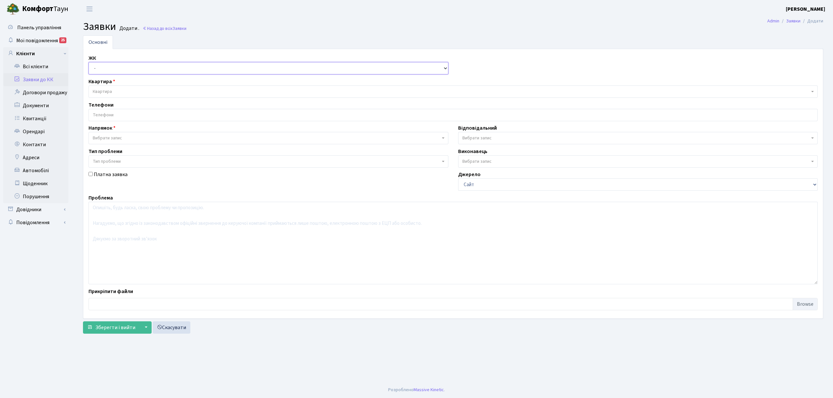
click at [97, 68] on select "- КТ, вул. Регенераторна, 4 КТ2, просп. Соборності, 17 КТ3, вул. Березнева, 16 …" at bounding box center [268, 68] width 360 height 12
select select "271"
click at [88, 62] on select "- КТ, вул. Регенераторна, 4 КТ2, просп. Соборності, 17 КТ3, вул. Березнева, 16 …" at bounding box center [268, 68] width 360 height 12
select select
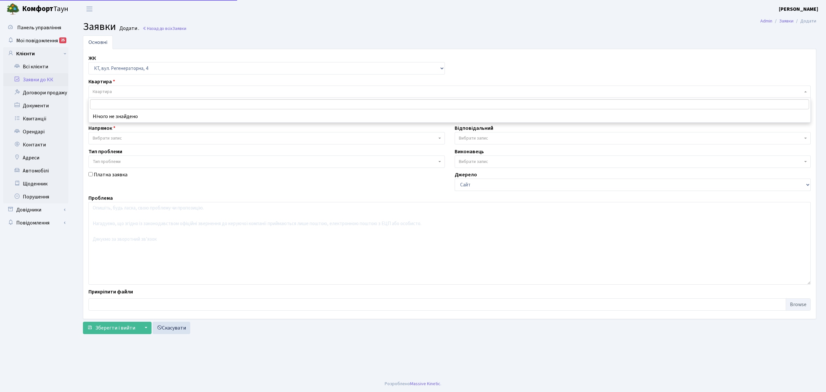
click at [118, 88] on span "Квартира" at bounding box center [449, 92] width 722 height 12
type input "4"
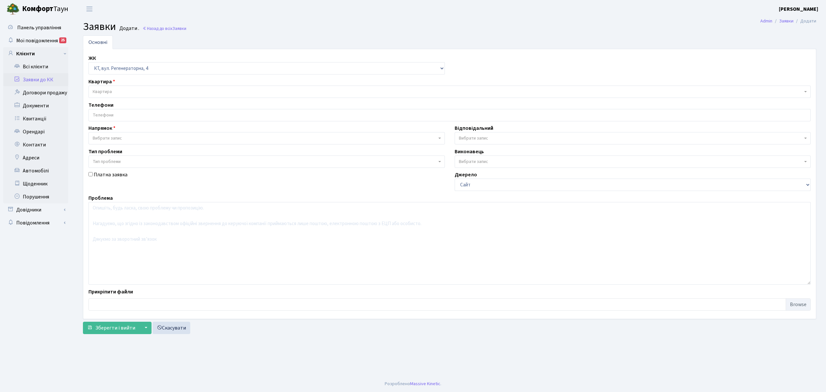
click at [37, 81] on link "Заявки до КК" at bounding box center [35, 79] width 65 height 13
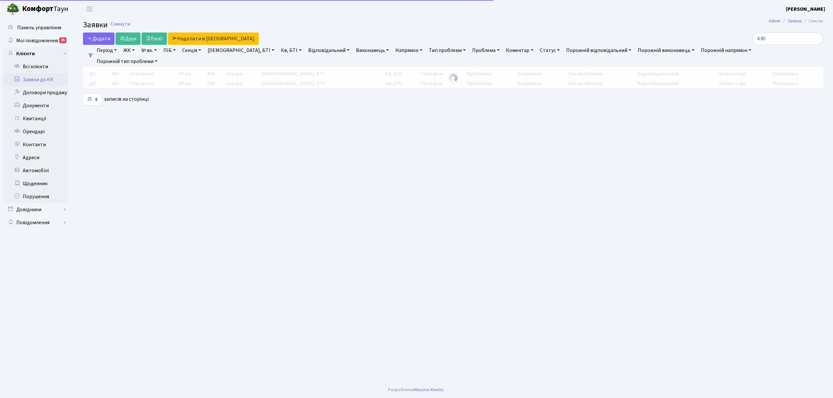
select select "25"
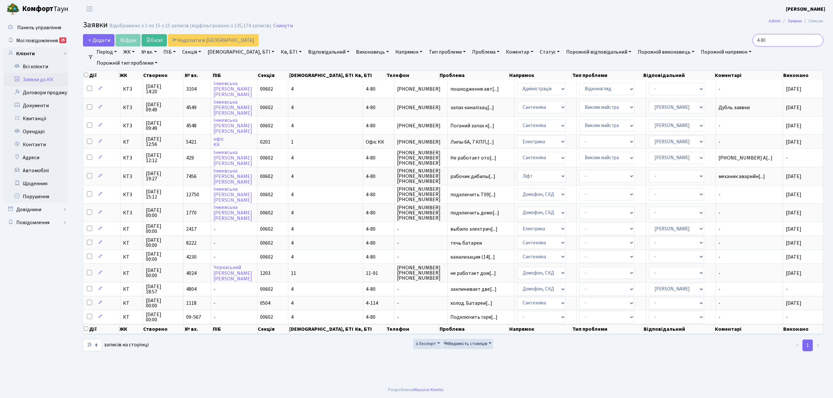
click at [768, 39] on input "4-80" at bounding box center [787, 40] width 71 height 12
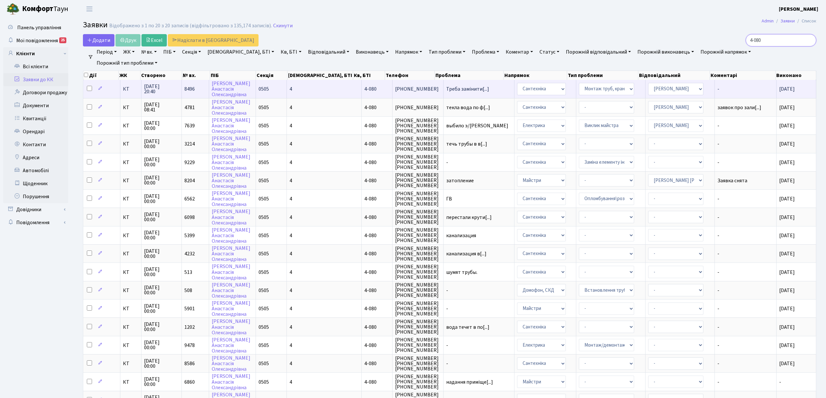
type input "4-080"
click at [130, 94] on td "КТ" at bounding box center [130, 89] width 21 height 18
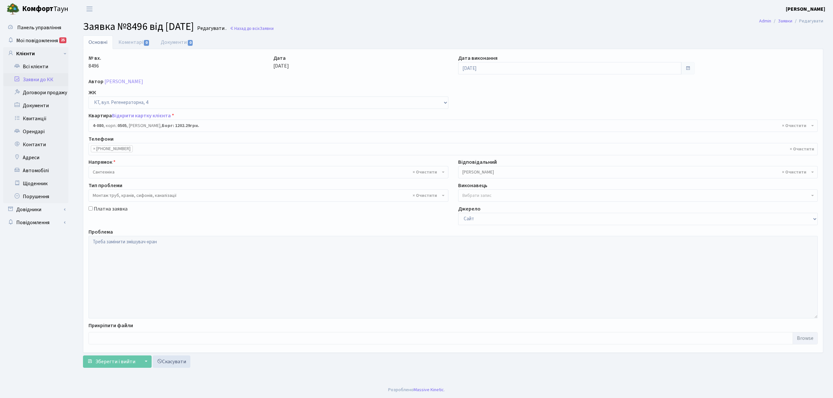
select select "1164"
select select "37"
